Goal: Book appointment/travel/reservation

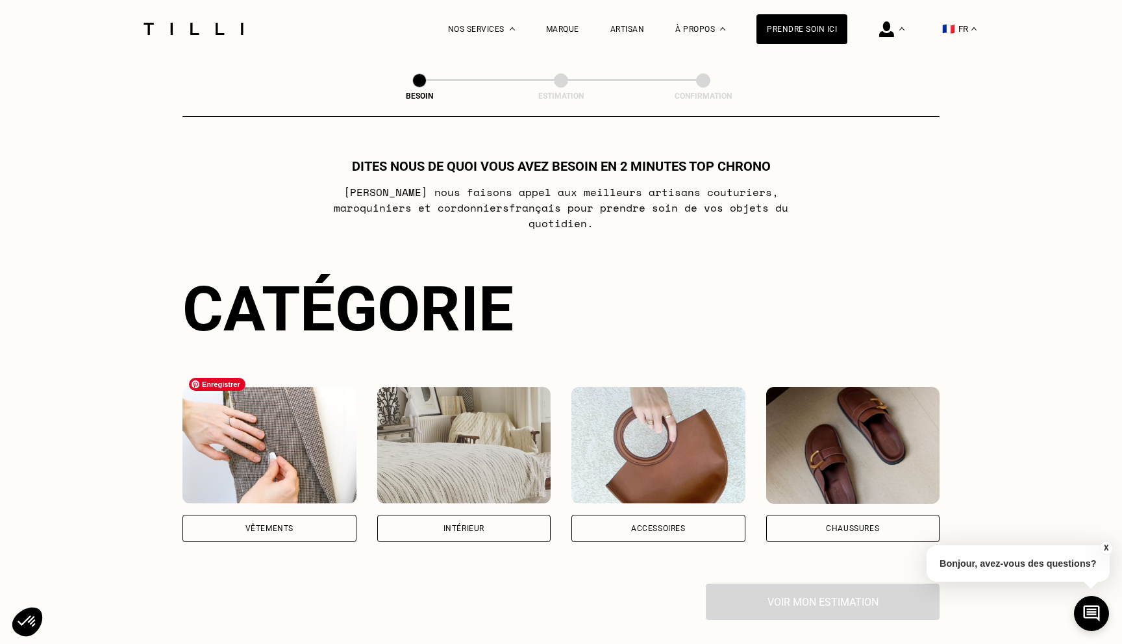
click at [280, 525] on div "Vêtements" at bounding box center [269, 529] width 48 height 8
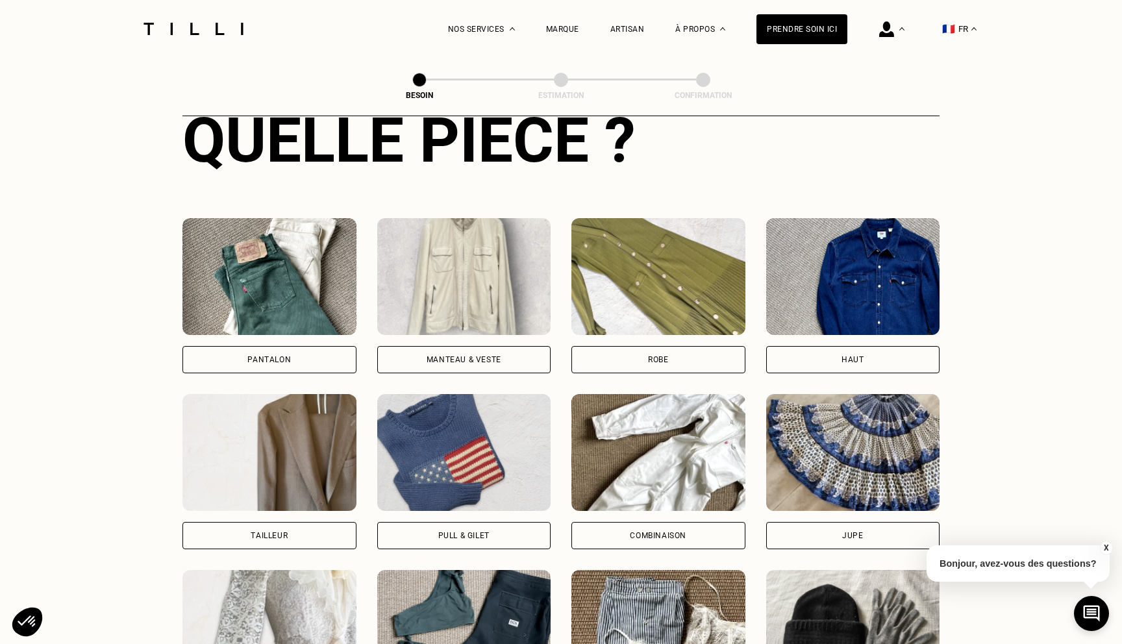
scroll to position [567, 0]
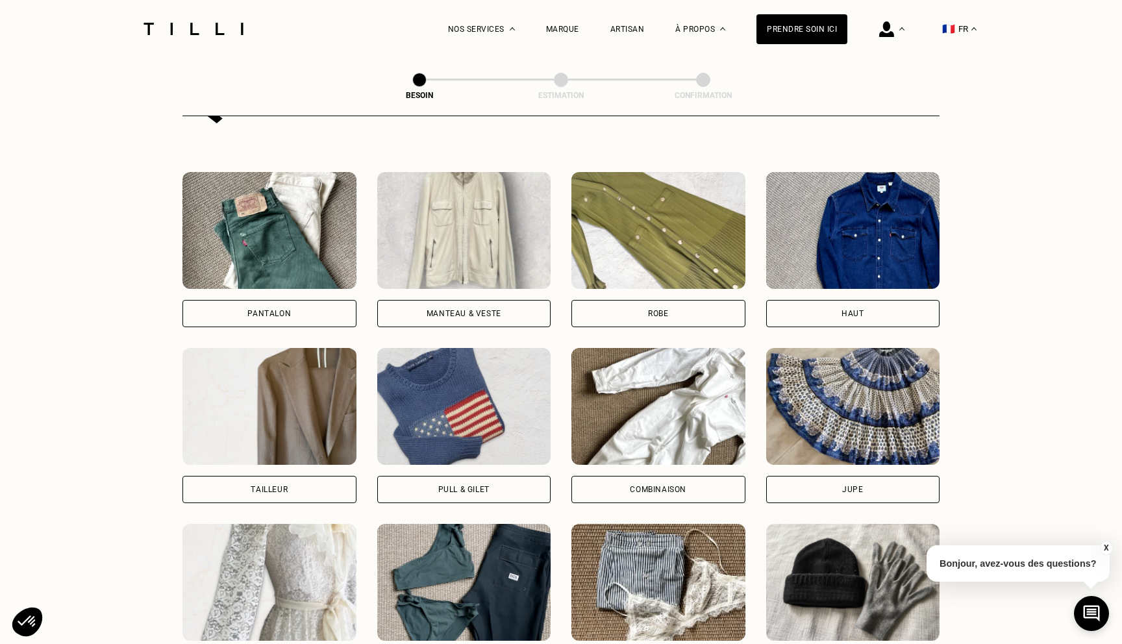
click at [276, 310] on div "Pantalon" at bounding box center [268, 314] width 43 height 8
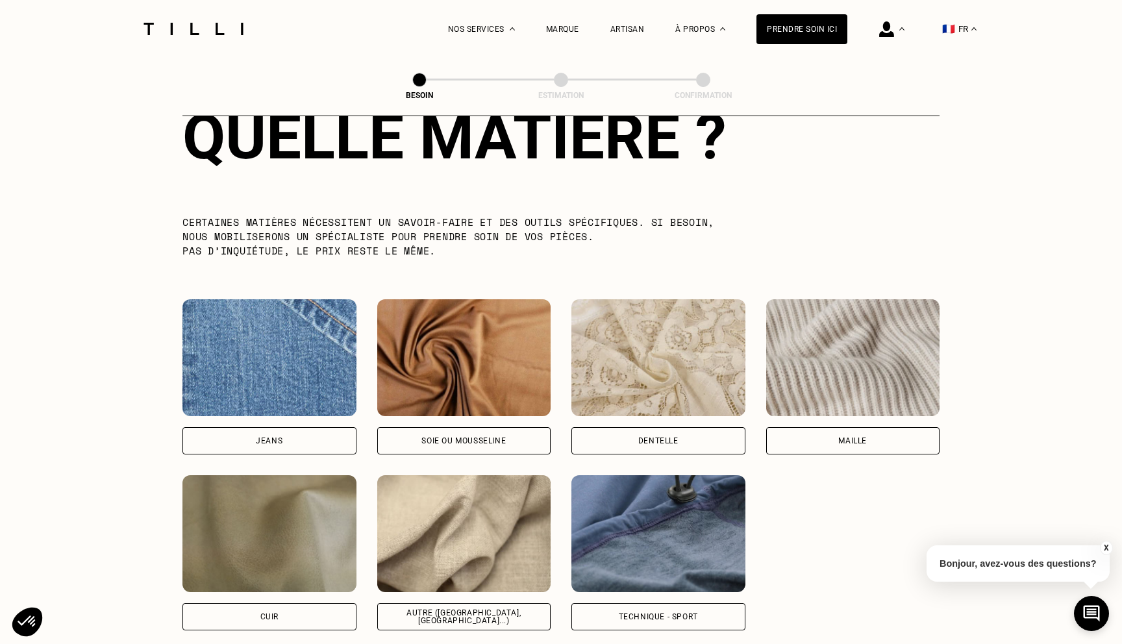
scroll to position [1234, 0]
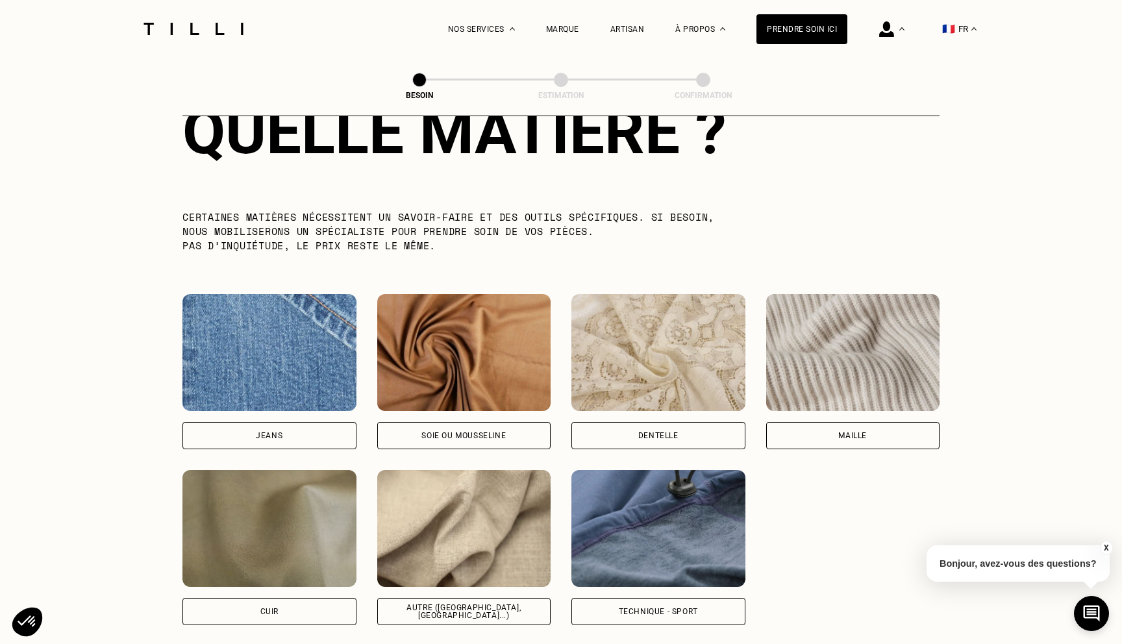
click at [480, 604] on div "Autre ([GEOGRAPHIC_DATA], [GEOGRAPHIC_DATA]...)" at bounding box center [464, 612] width 152 height 16
select select "FR"
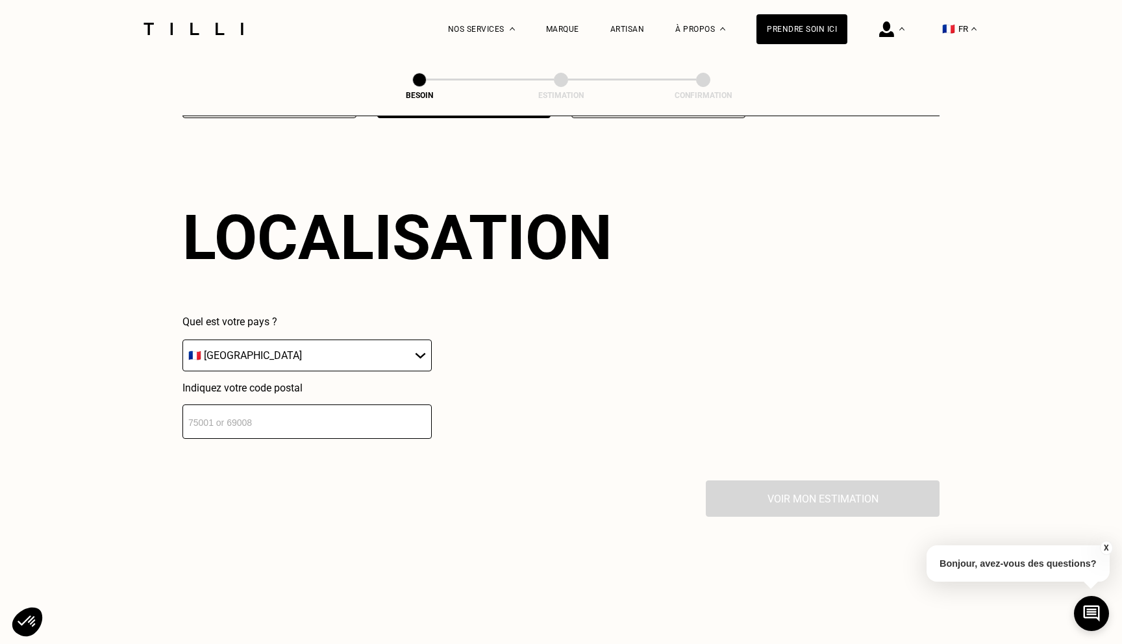
scroll to position [1742, 0]
click at [371, 406] on input "number" at bounding box center [306, 421] width 249 height 34
type input "75006"
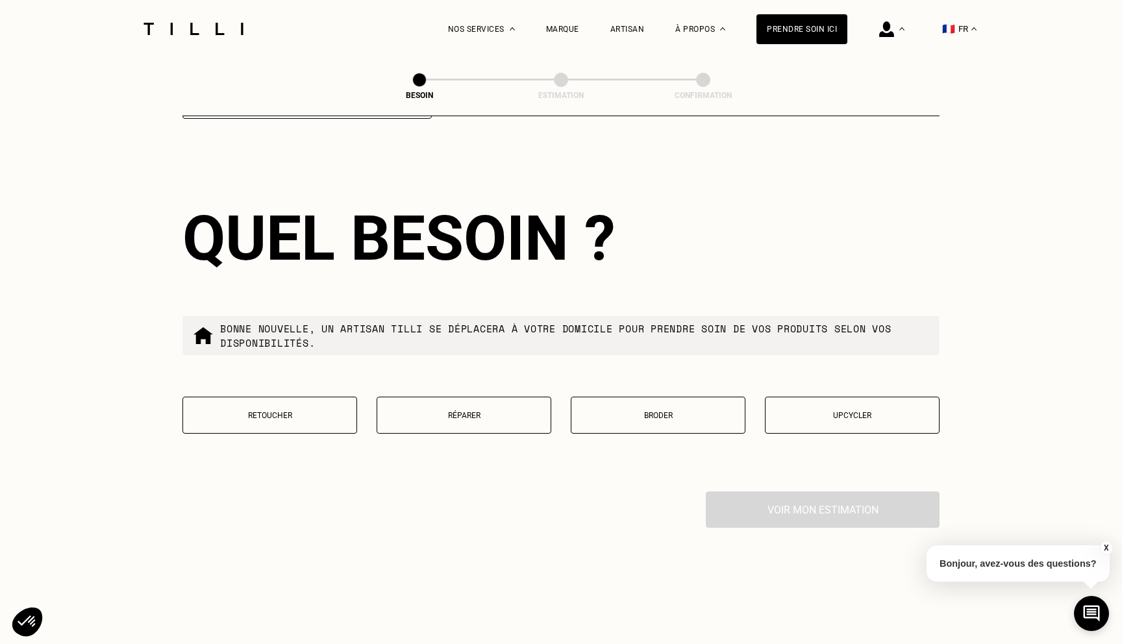
scroll to position [2062, 0]
click at [262, 406] on button "Retoucher" at bounding box center [269, 414] width 175 height 37
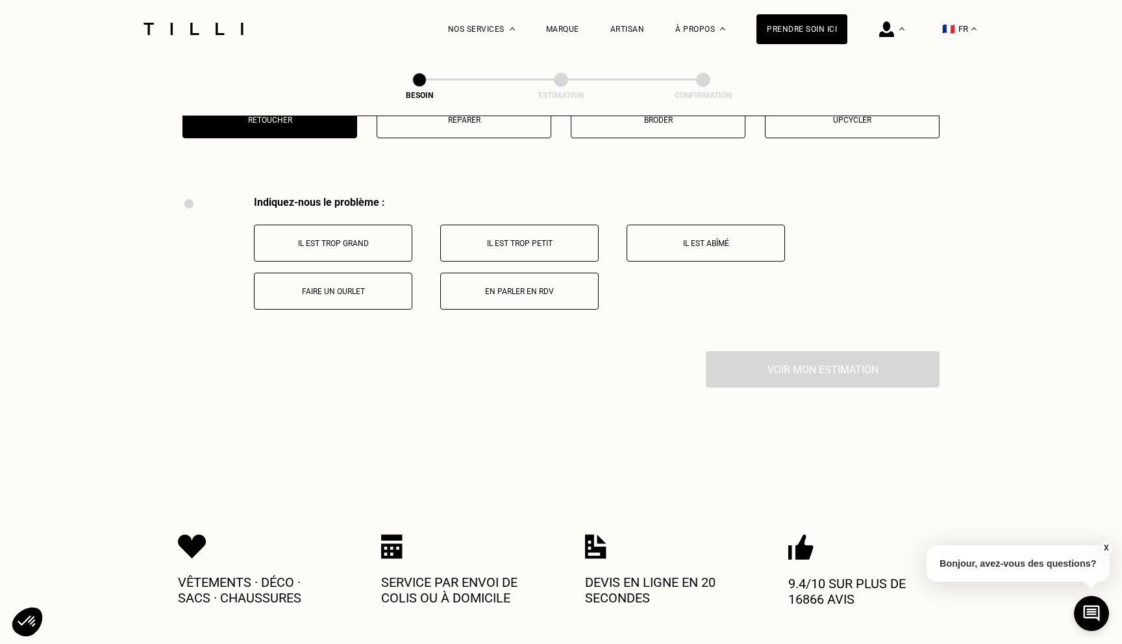
scroll to position [2394, 0]
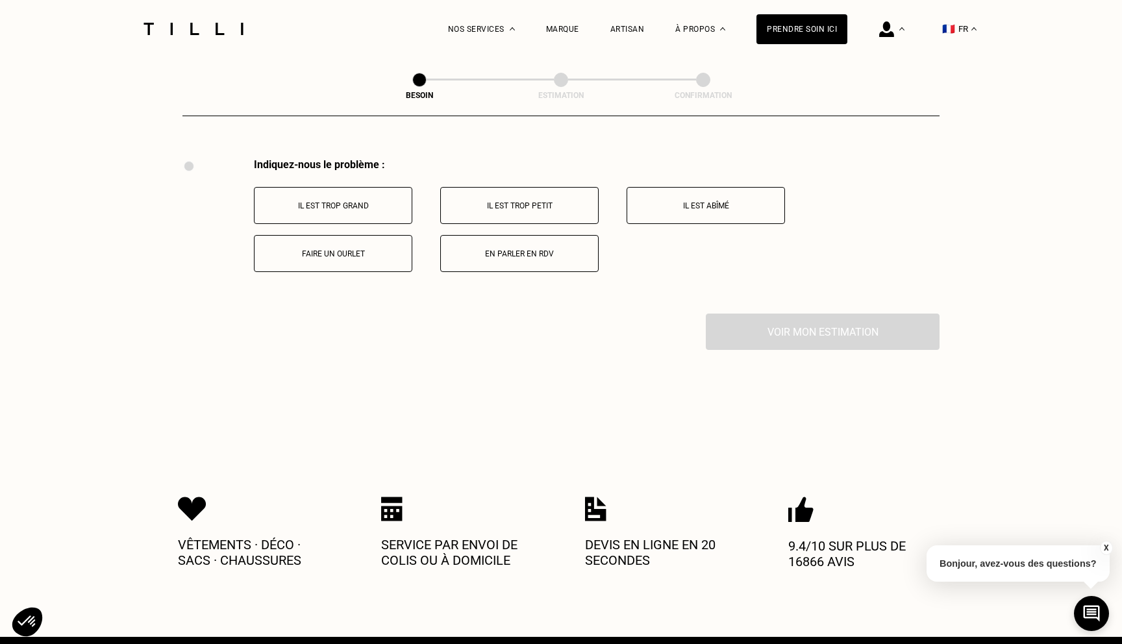
click at [371, 201] on p "Il est trop grand" at bounding box center [333, 205] width 144 height 9
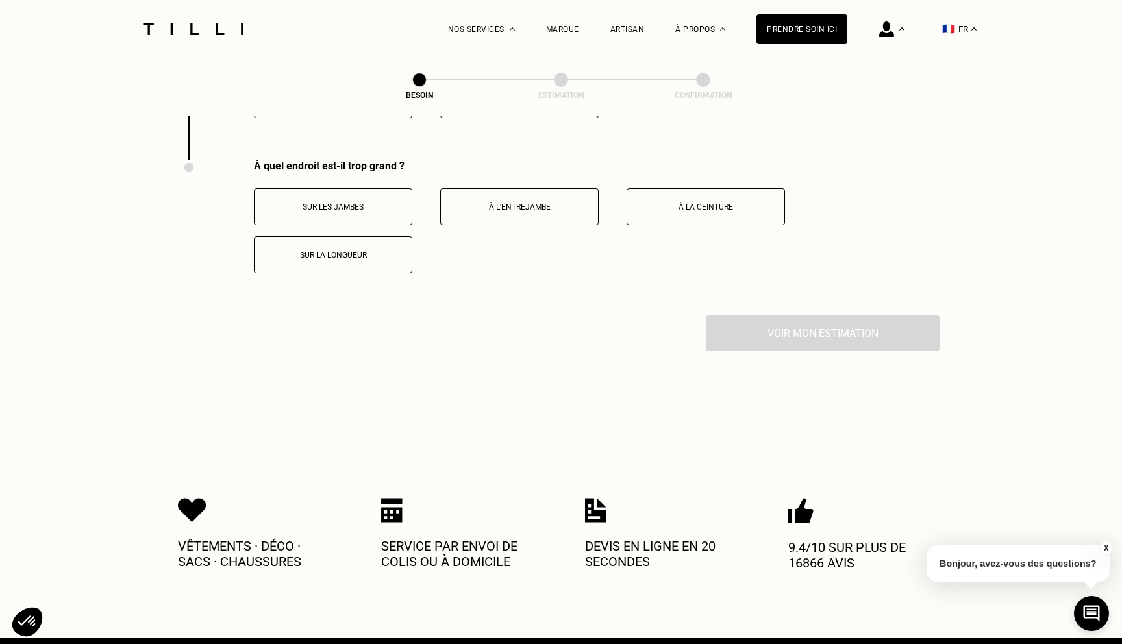
scroll to position [2549, 0]
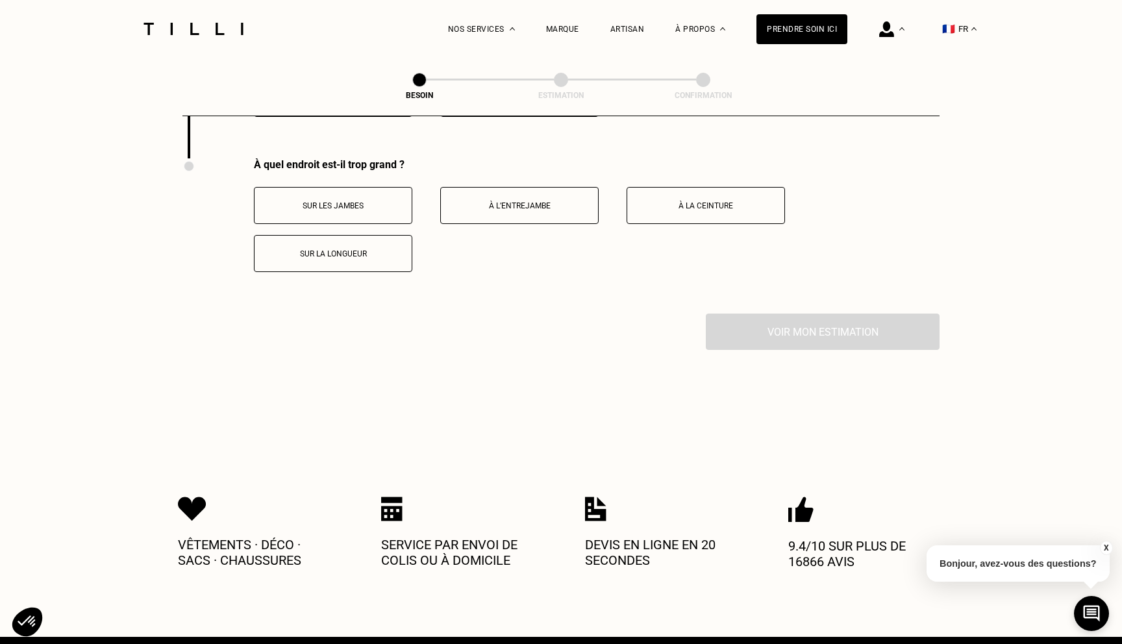
click at [349, 201] on p "Sur les jambes" at bounding box center [333, 205] width 144 height 9
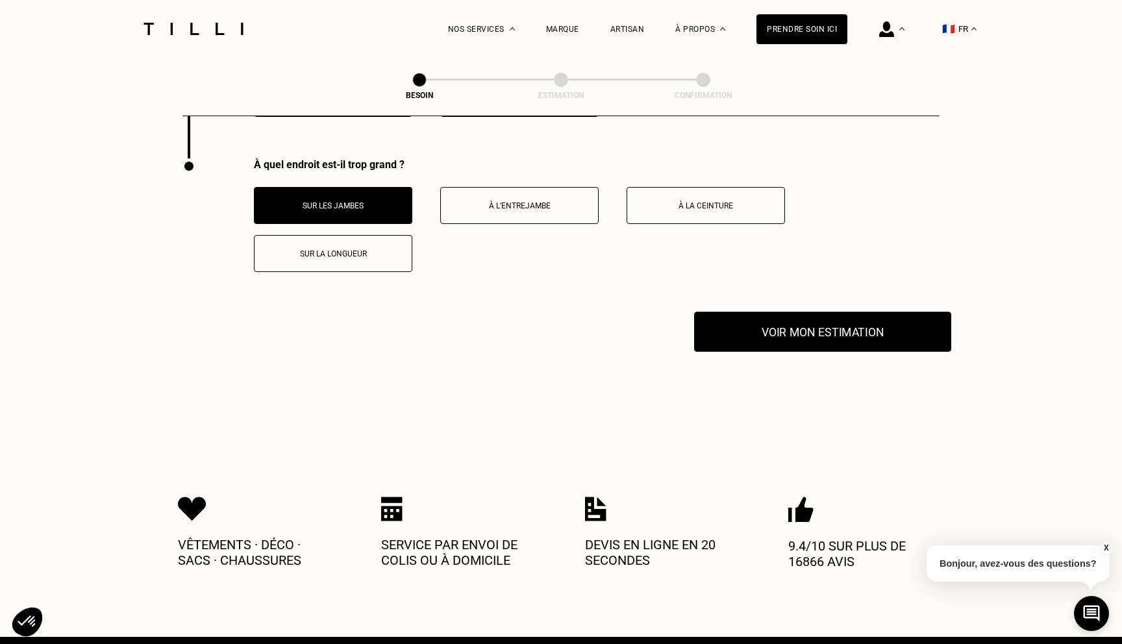
click at [818, 326] on button "Voir mon estimation" at bounding box center [822, 332] width 257 height 40
